Goal: Task Accomplishment & Management: Manage account settings

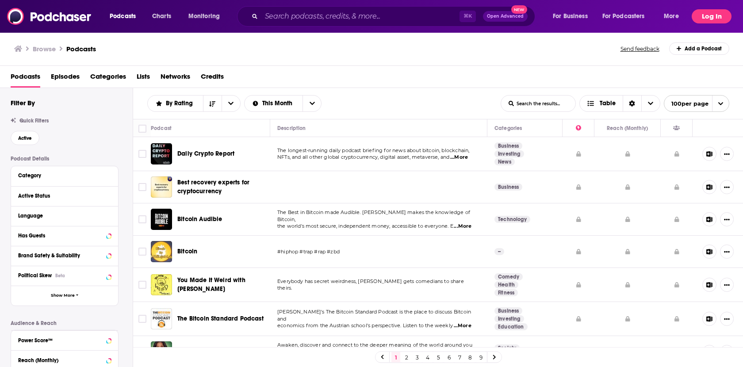
click at [705, 21] on button "Log In" at bounding box center [712, 16] width 40 height 14
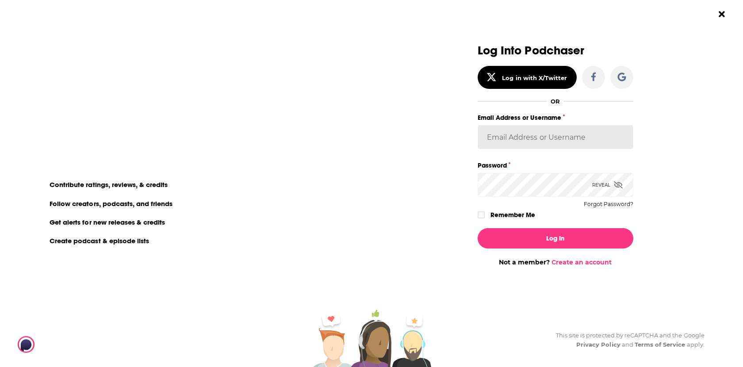
click at [543, 133] on input "Email Address or Username" at bounding box center [556, 137] width 156 height 24
type input "CoreyBoiss"
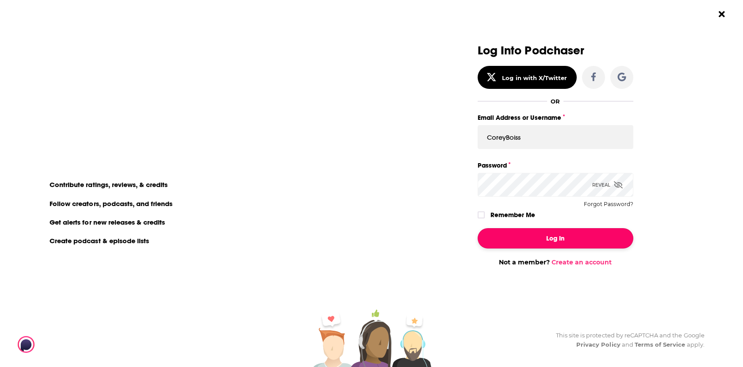
click at [521, 235] on button "Log In" at bounding box center [556, 238] width 156 height 20
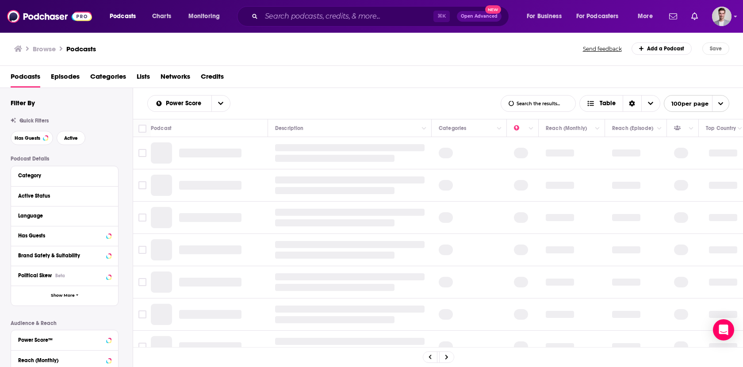
click at [422, 47] on div "Browse Podcasts" at bounding box center [299, 48] width 570 height 12
click at [427, 50] on div "Browse Podcasts" at bounding box center [299, 48] width 570 height 12
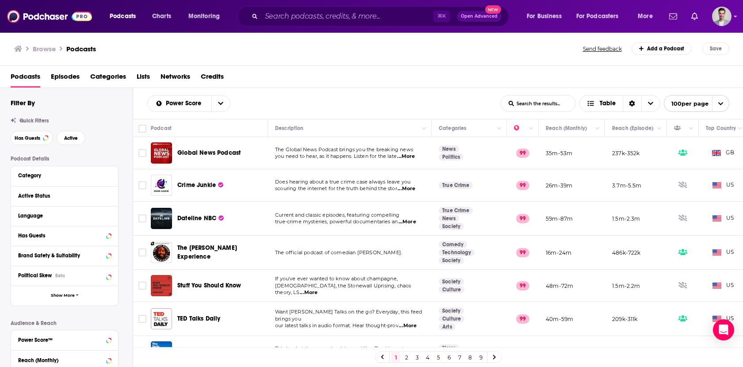
click at [470, 55] on div "Browse Podcasts Send feedback Add a Podcast Save" at bounding box center [371, 49] width 743 height 34
click at [405, 48] on div "Browse Podcasts" at bounding box center [299, 48] width 570 height 12
click at [443, 46] on div "Browse Podcasts" at bounding box center [299, 48] width 570 height 12
click at [729, 18] on img "Logged in as CoreyBoiss" at bounding box center [721, 16] width 19 height 19
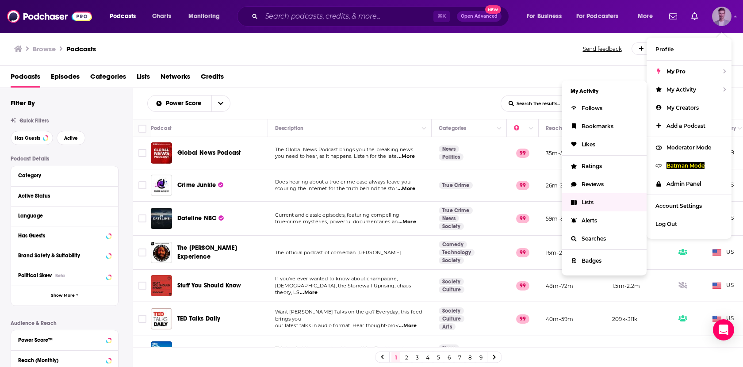
click at [585, 203] on span "Lists" at bounding box center [587, 202] width 12 height 7
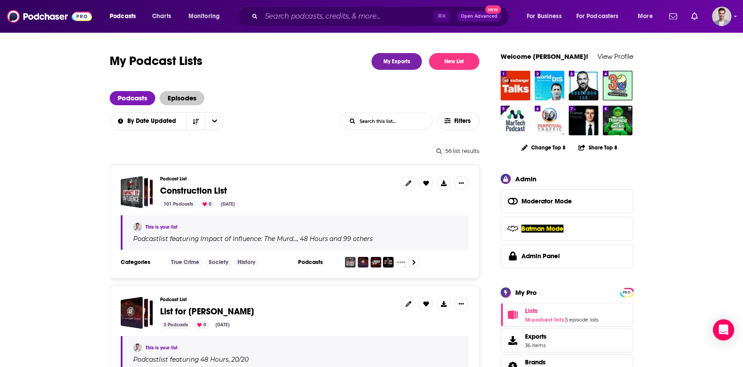
click at [183, 97] on span "Episodes" at bounding box center [182, 98] width 45 height 14
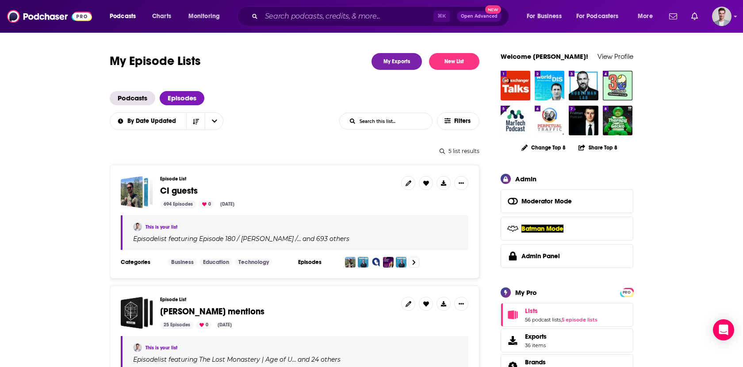
click at [179, 194] on span "CI guests" at bounding box center [179, 190] width 38 height 11
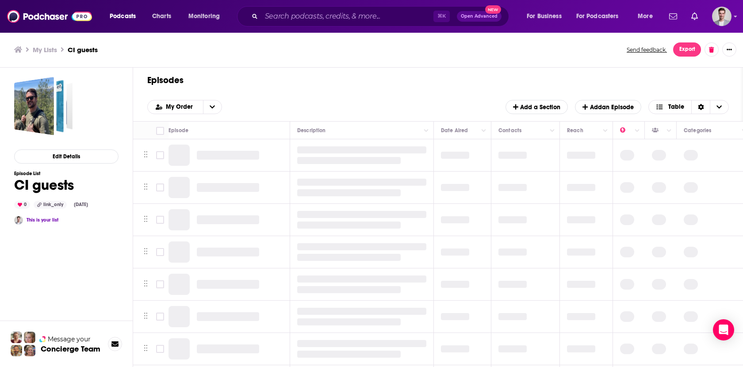
click at [549, 54] on div "My Lists CI guests Send feedback. Export" at bounding box center [371, 49] width 715 height 14
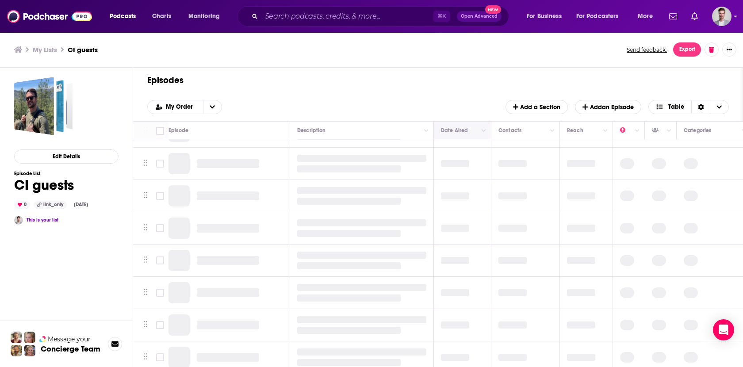
scroll to position [23, 0]
